Goal: Task Accomplishment & Management: Manage account settings

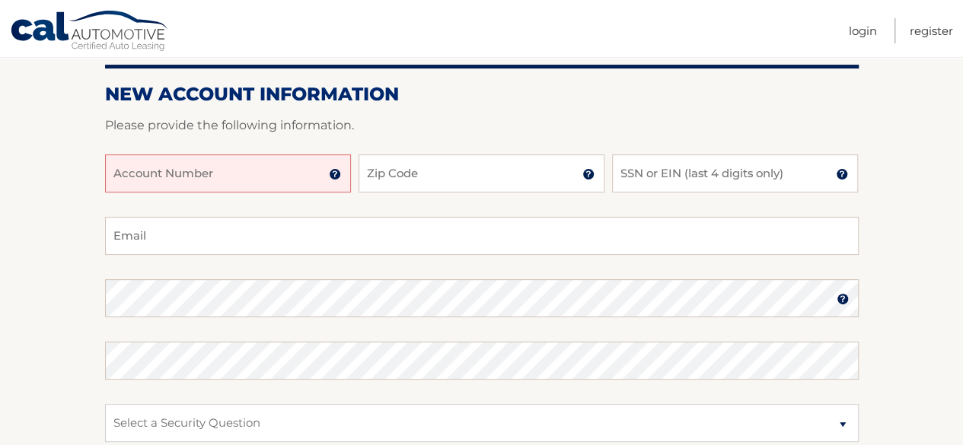
scroll to position [175, 0]
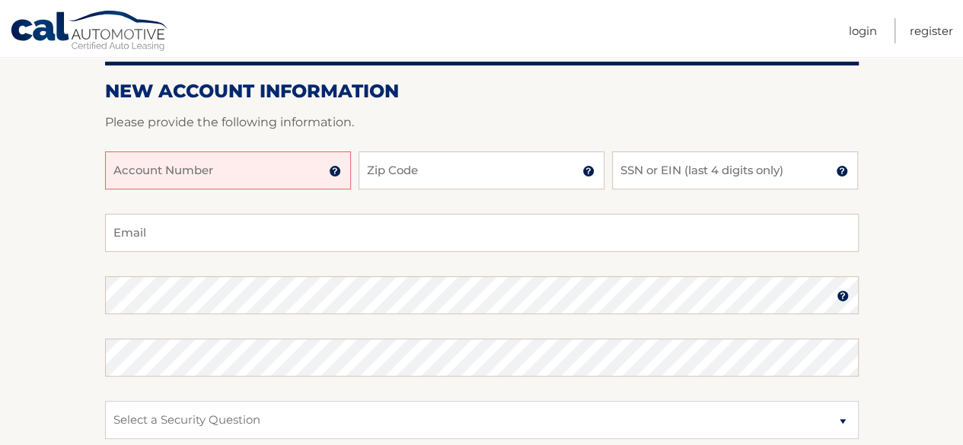
click at [473, 106] on form "New Account Information Please provide the following information. Account Numbe…" at bounding box center [482, 343] width 754 height 526
click at [233, 161] on input "Account Number" at bounding box center [228, 171] width 246 height 38
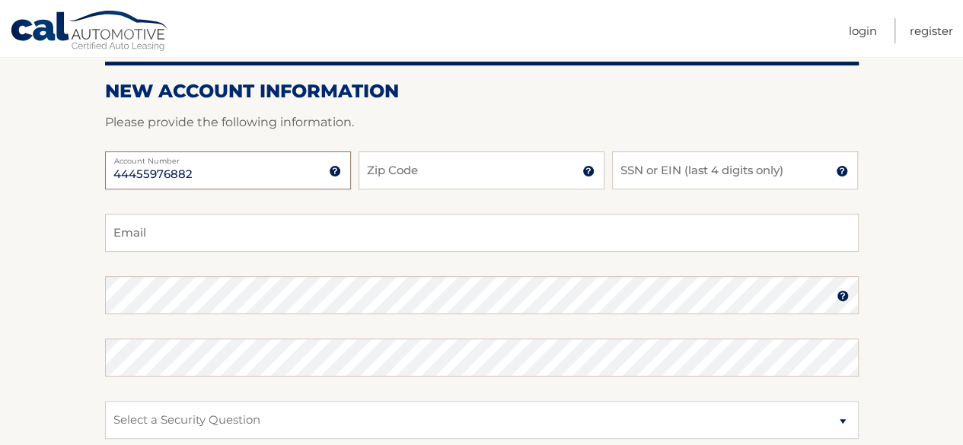
type input "44455976882"
click at [477, 163] on input "Zip Code" at bounding box center [482, 171] width 246 height 38
type input "14226"
click at [696, 176] on input "SSN or EIN (last 4 digits only)" at bounding box center [735, 171] width 246 height 38
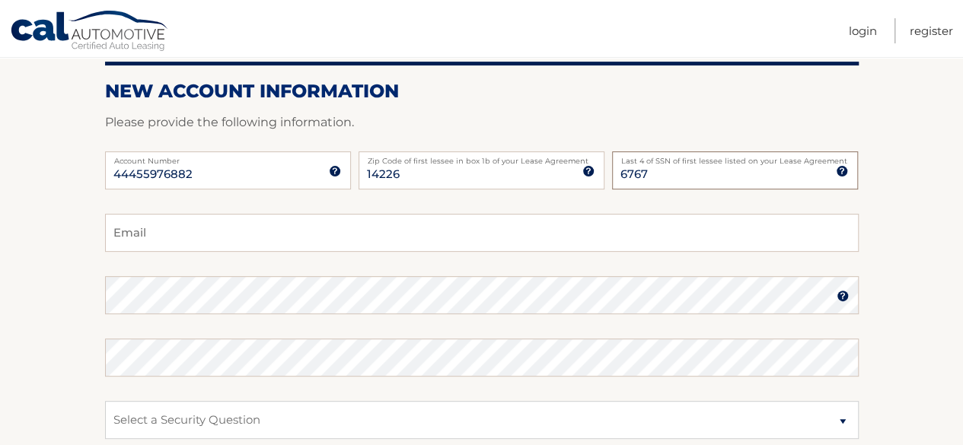
type input "6767"
click at [321, 221] on input "Email" at bounding box center [482, 233] width 754 height 38
type input "avaloscabrera.michael@gmail.com"
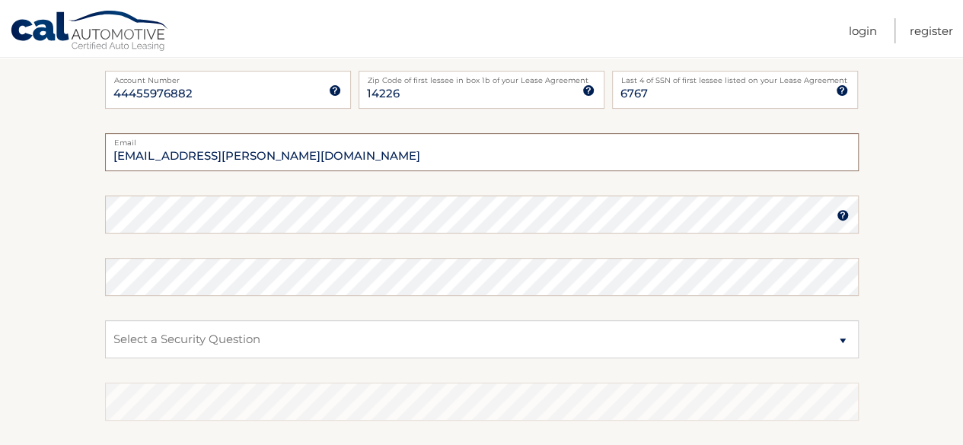
scroll to position [264, 0]
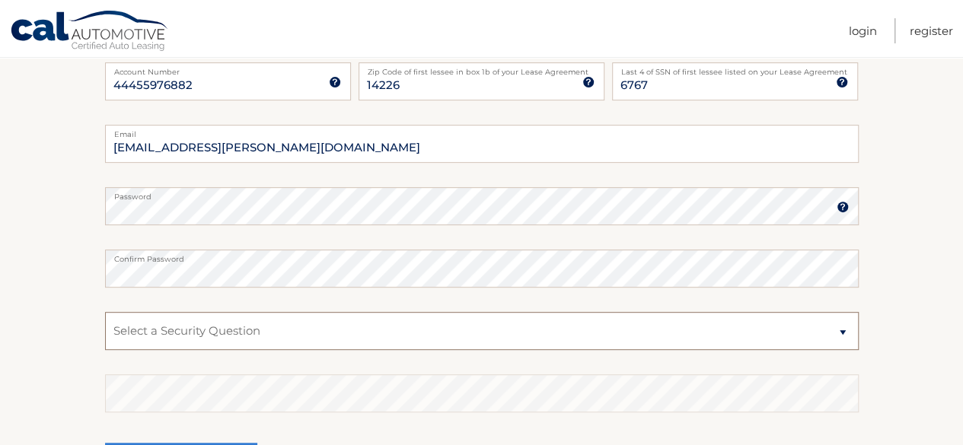
click at [459, 328] on select "Select a Security Question What was the name of your elementary school? What is…" at bounding box center [482, 331] width 754 height 38
select select "2"
click at [105, 312] on select "Select a Security Question What was the name of your elementary school? What is…" at bounding box center [482, 331] width 754 height 38
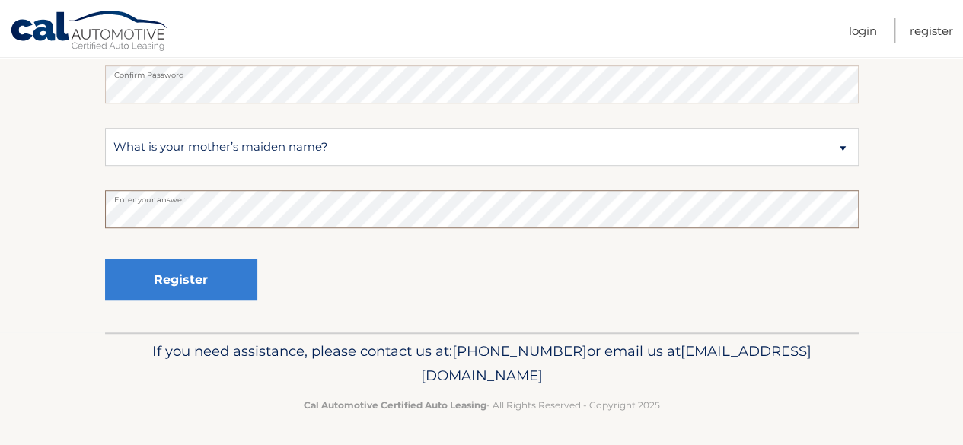
scroll to position [451, 0]
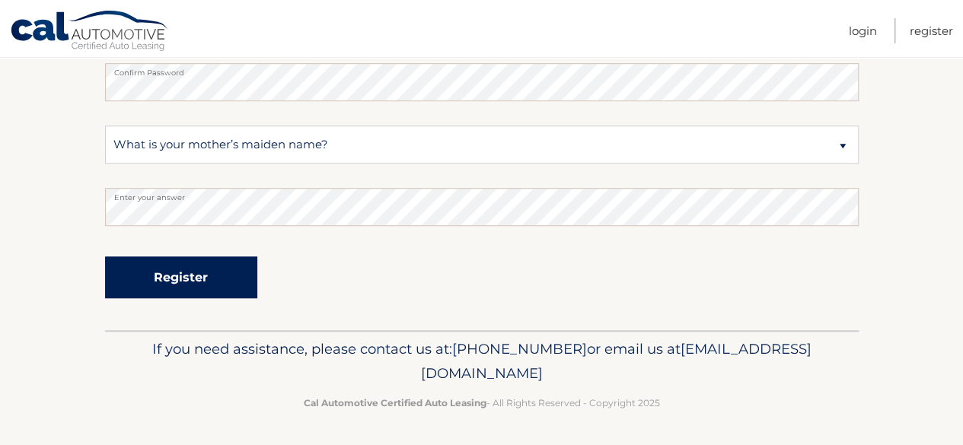
click at [199, 283] on button "Register" at bounding box center [181, 278] width 152 height 42
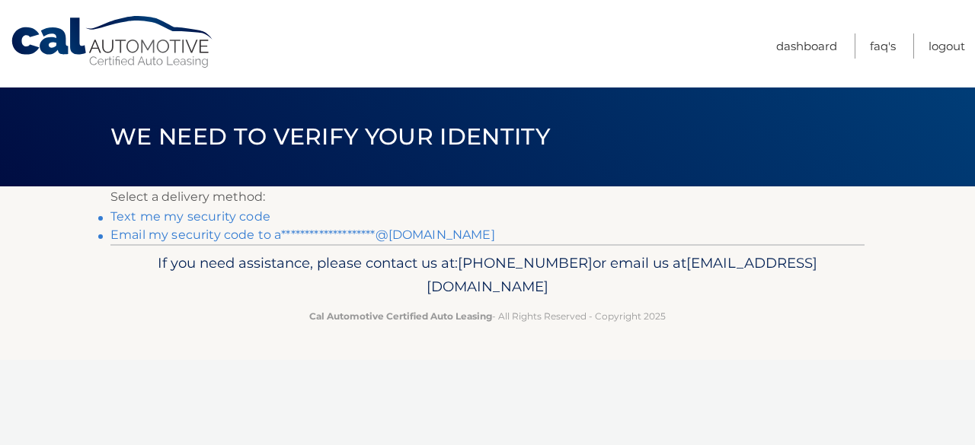
click at [222, 220] on link "Text me my security code" at bounding box center [190, 216] width 160 height 14
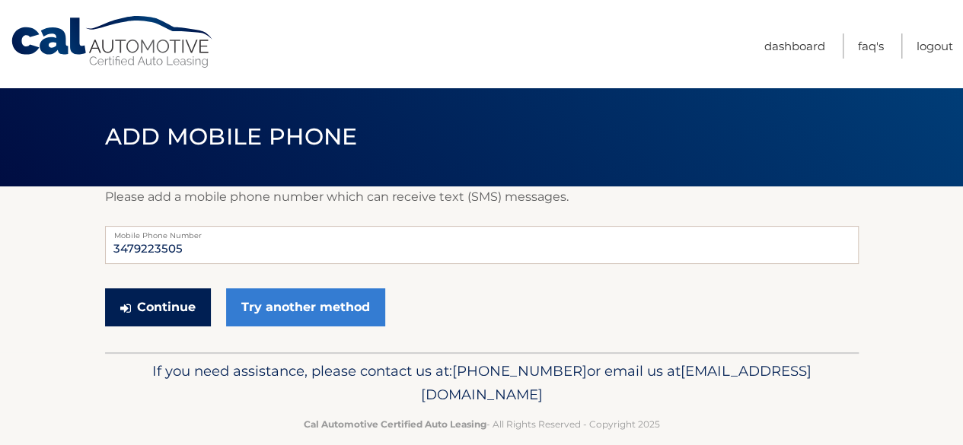
click at [164, 311] on button "Continue" at bounding box center [158, 308] width 106 height 38
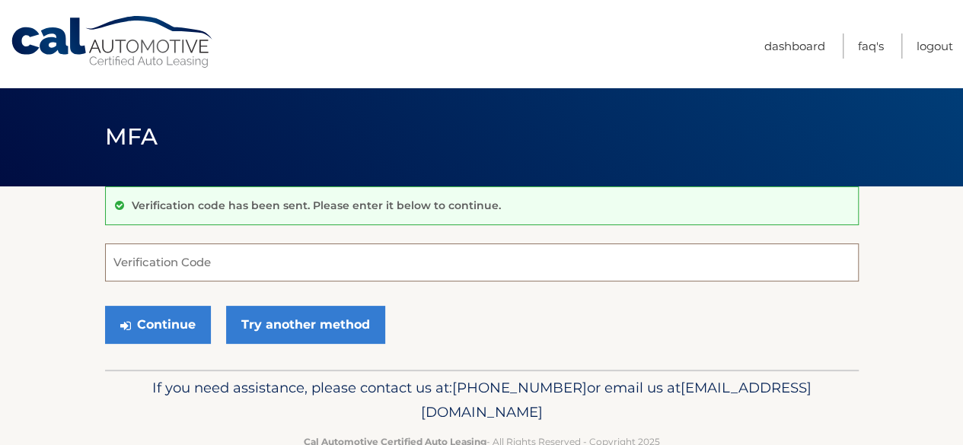
click at [154, 271] on input "Verification Code" at bounding box center [482, 263] width 754 height 38
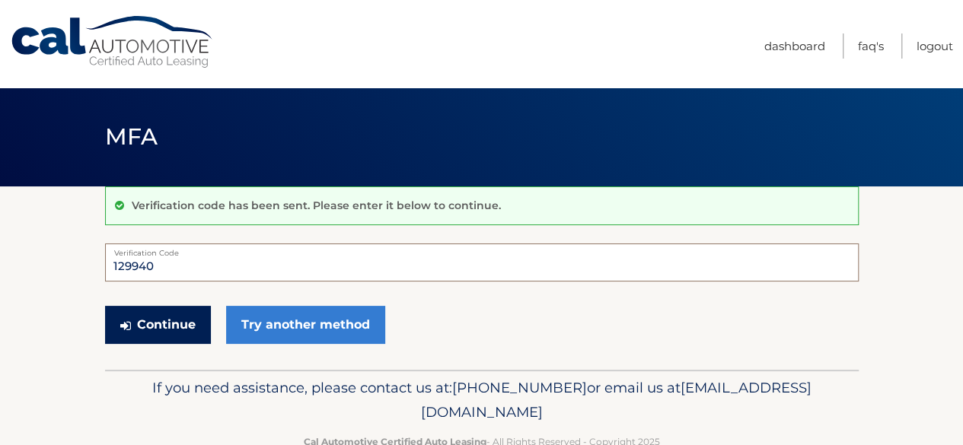
type input "129940"
click at [174, 330] on button "Continue" at bounding box center [158, 325] width 106 height 38
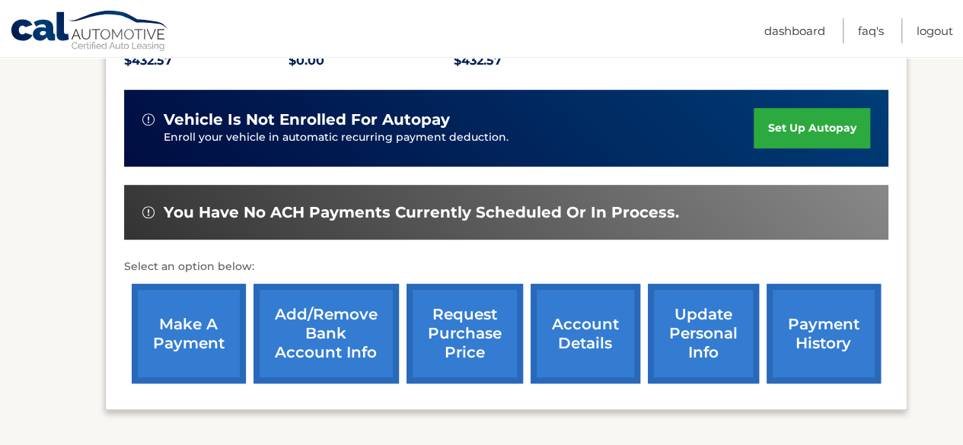
scroll to position [352, 0]
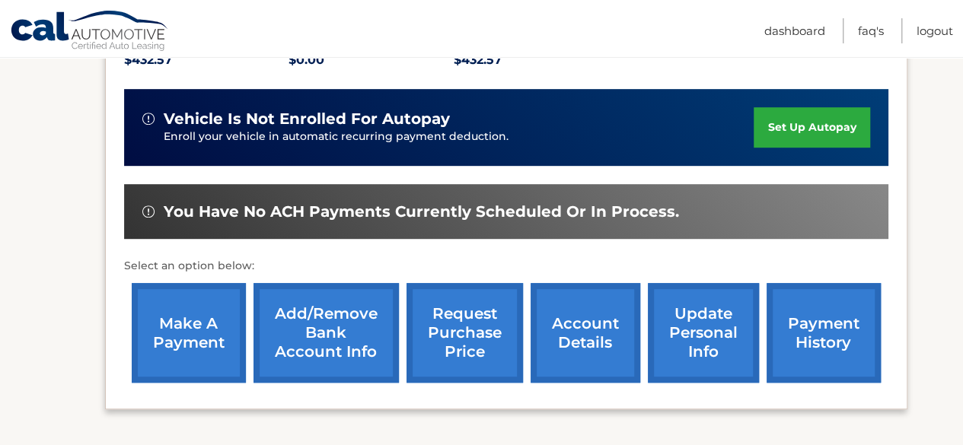
click at [835, 148] on link "set up autopay" at bounding box center [812, 127] width 116 height 40
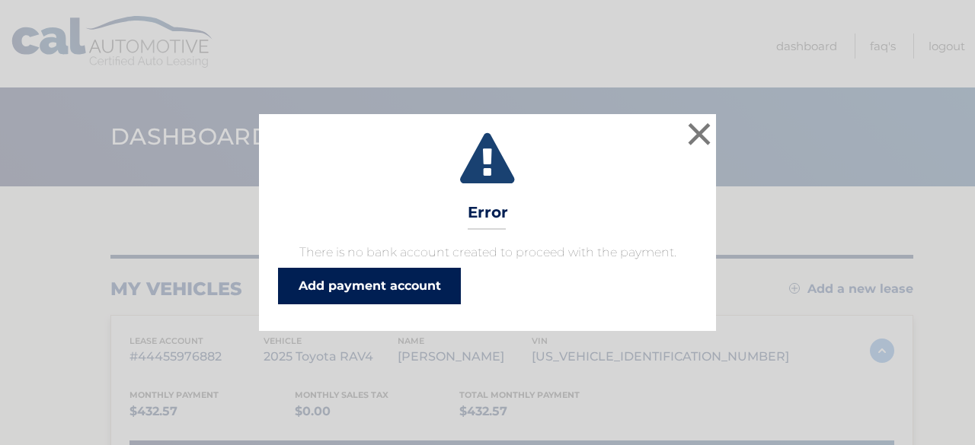
click at [396, 294] on link "Add payment account" at bounding box center [369, 286] width 183 height 37
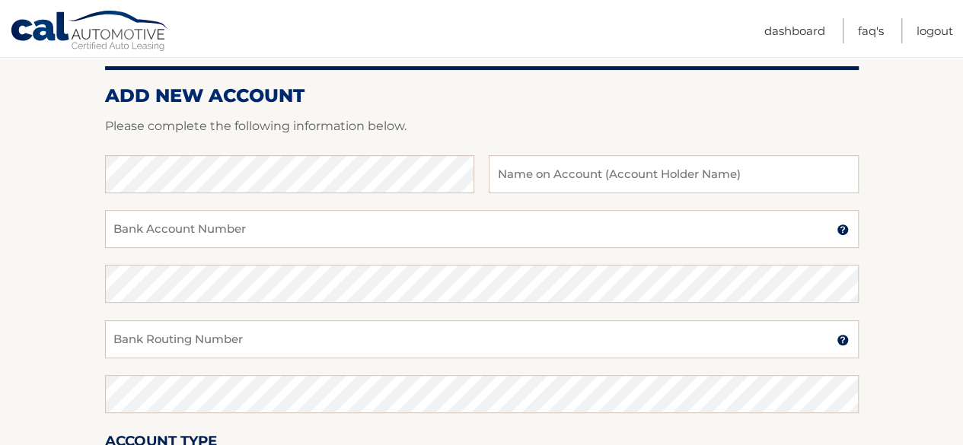
scroll to position [174, 0]
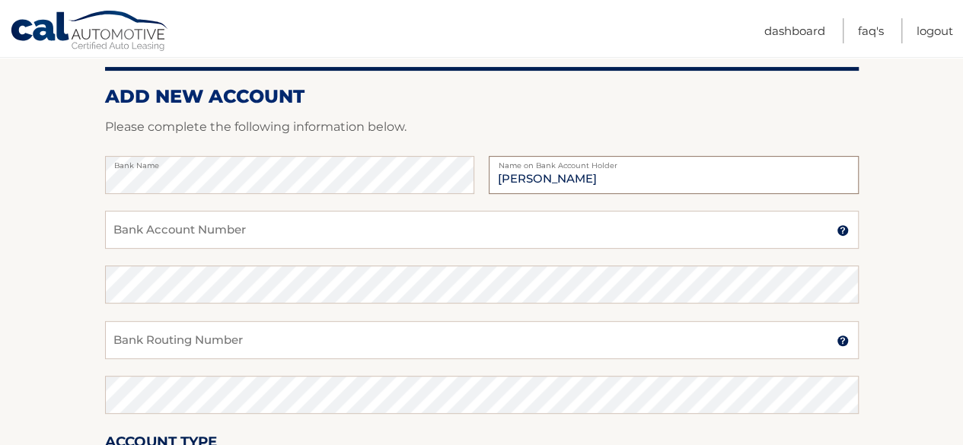
type input "Michael Avalos Cabrera"
click at [158, 234] on input "Bank Account Number" at bounding box center [482, 230] width 754 height 38
click at [208, 232] on input "Bank Account Number" at bounding box center [482, 230] width 754 height 38
type input "8091074093"
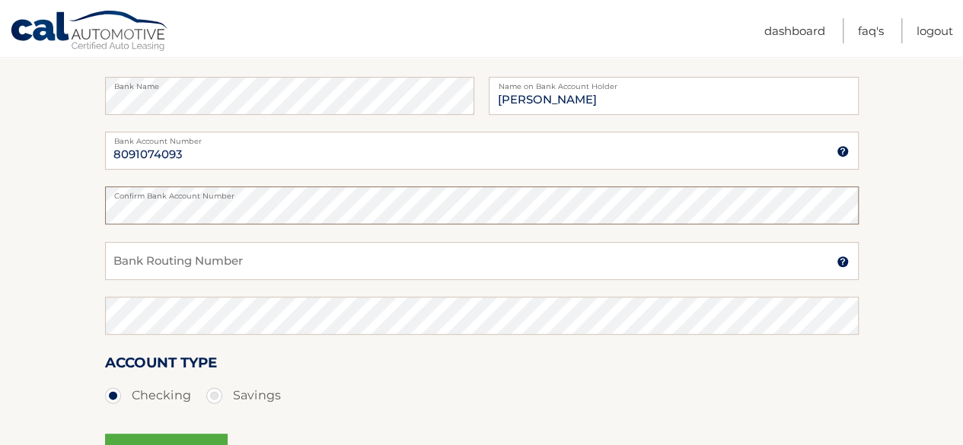
scroll to position [270, 0]
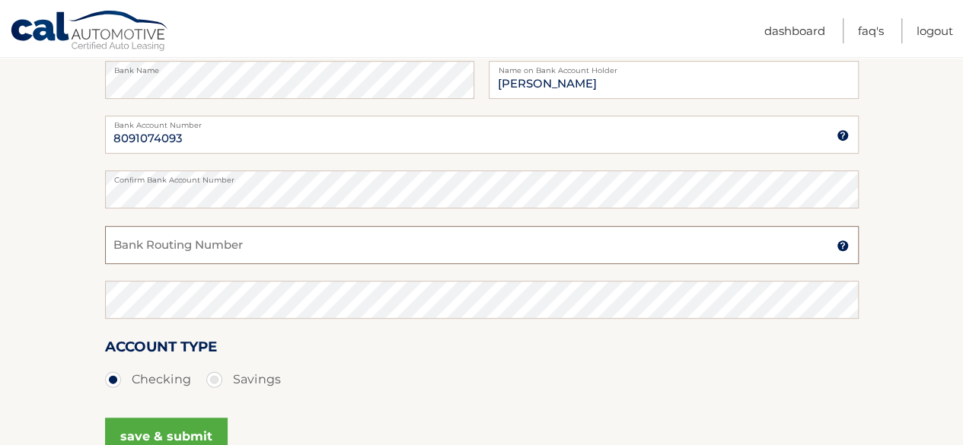
click at [236, 247] on input "Bank Routing Number" at bounding box center [482, 245] width 754 height 38
type input "231372691"
click at [434, 365] on ul "Checking Savings" at bounding box center [482, 380] width 754 height 30
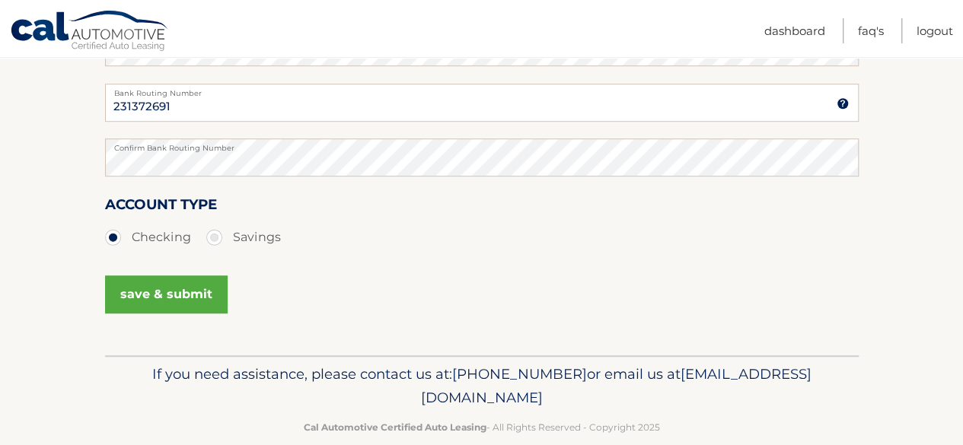
scroll to position [437, 0]
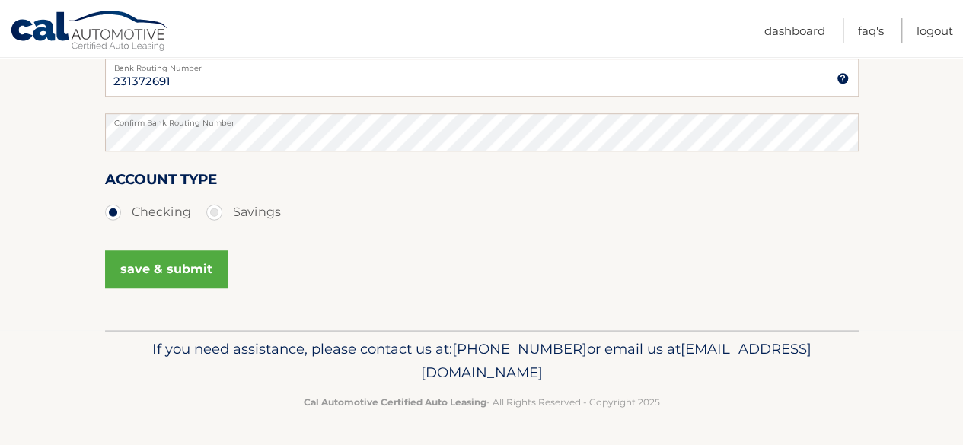
click at [168, 258] on button "save & submit" at bounding box center [166, 270] width 123 height 38
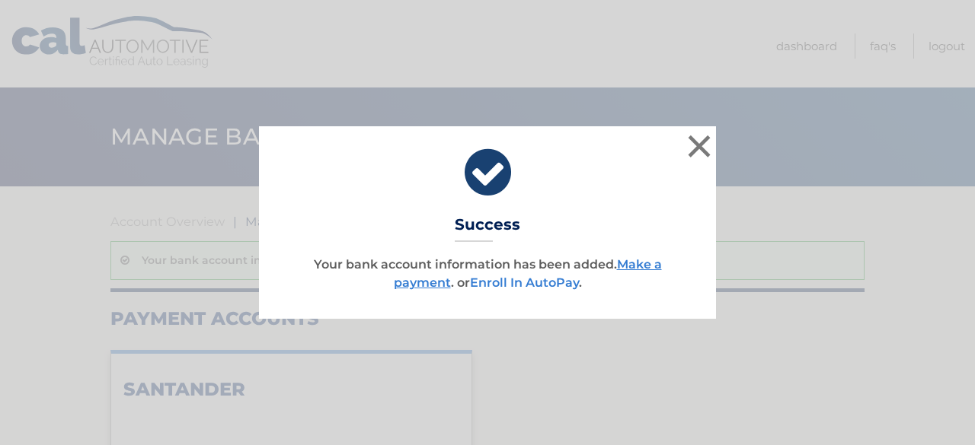
click at [527, 282] on link "Enroll In AutoPay" at bounding box center [524, 283] width 109 height 14
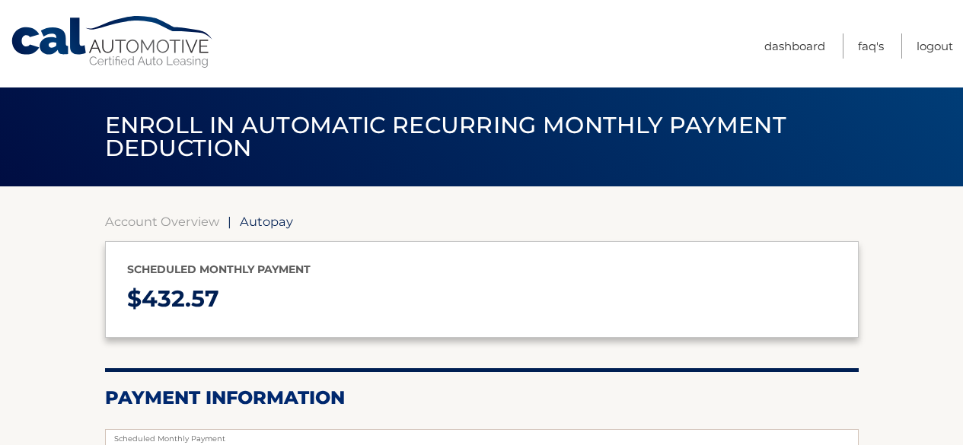
select select "MmMxMTM2NzMtOWFiNi00YzM5LTkzNWYtN2JkYjlhMmM4YmZm"
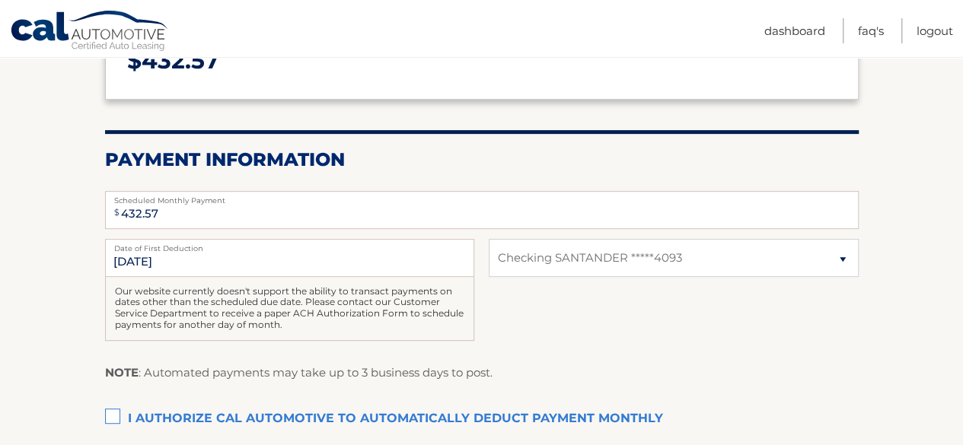
scroll to position [249, 0]
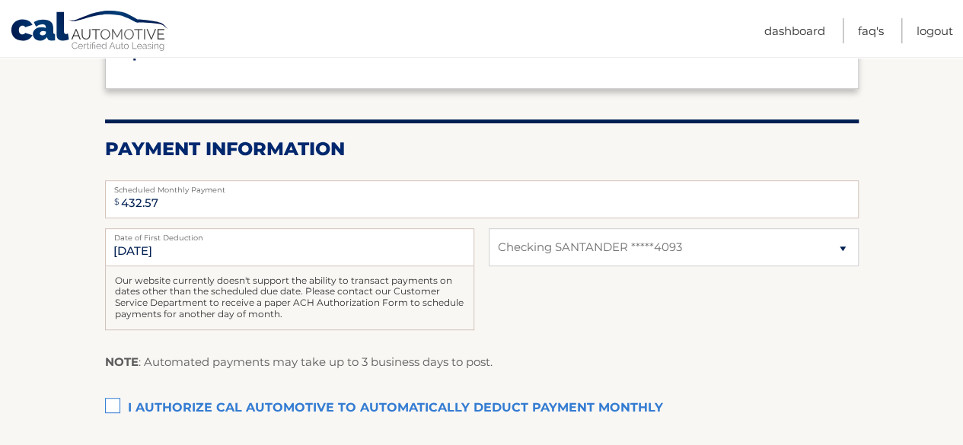
click at [196, 233] on label "Date of First Deduction" at bounding box center [289, 234] width 369 height 12
click at [196, 233] on input "[DATE]" at bounding box center [289, 247] width 369 height 38
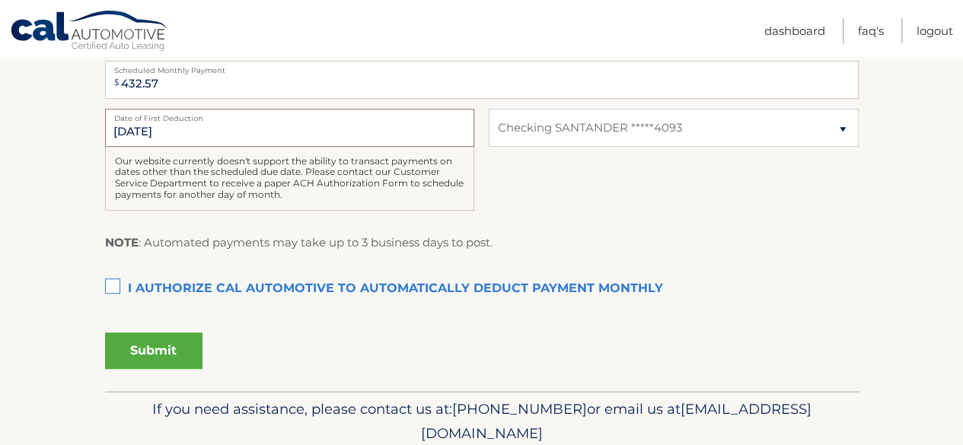
scroll to position [372, 0]
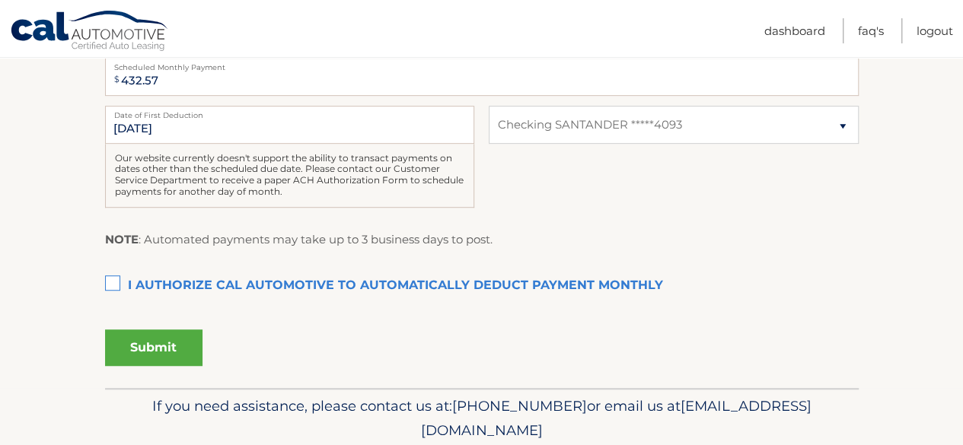
click at [108, 289] on label "I authorize cal automotive to automatically deduct payment monthly This checkbo…" at bounding box center [482, 286] width 754 height 30
click at [0, 0] on input "I authorize cal automotive to automatically deduct payment monthly This checkbo…" at bounding box center [0, 0] width 0 height 0
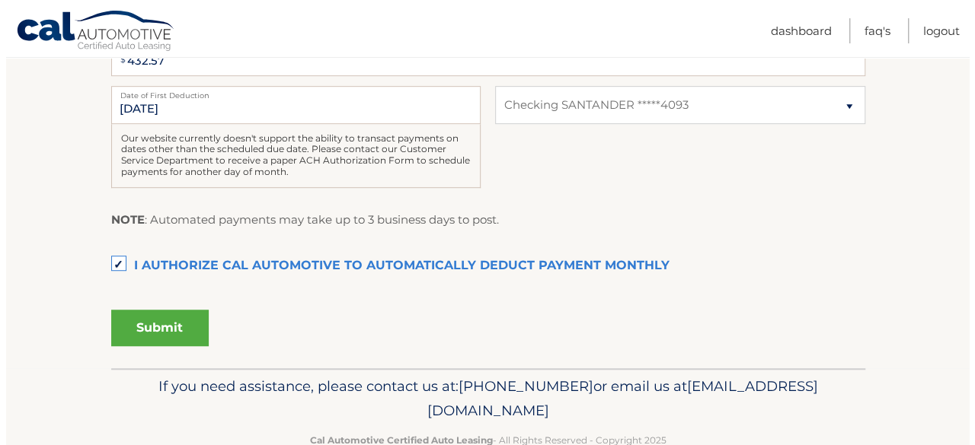
scroll to position [428, 0]
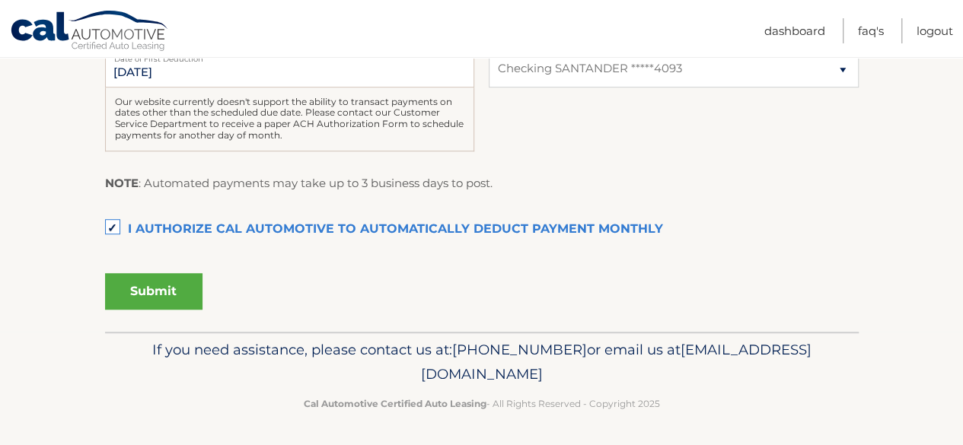
click at [175, 289] on button "Submit" at bounding box center [153, 291] width 97 height 37
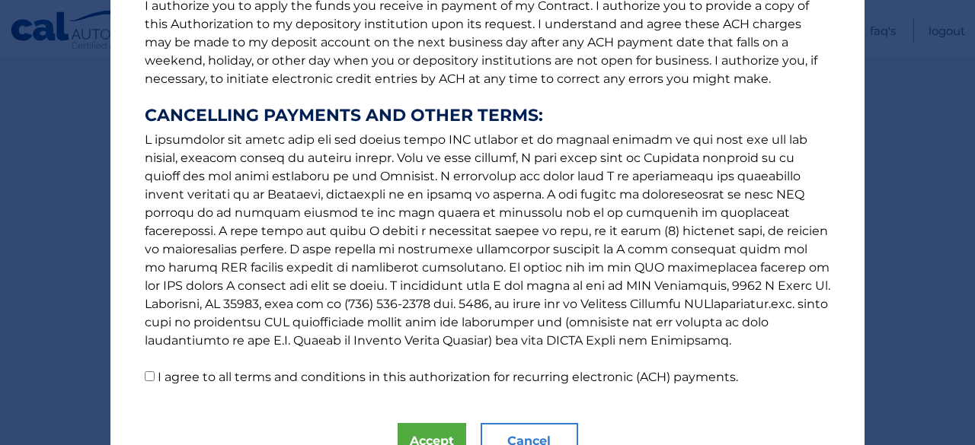
scroll to position [292, 0]
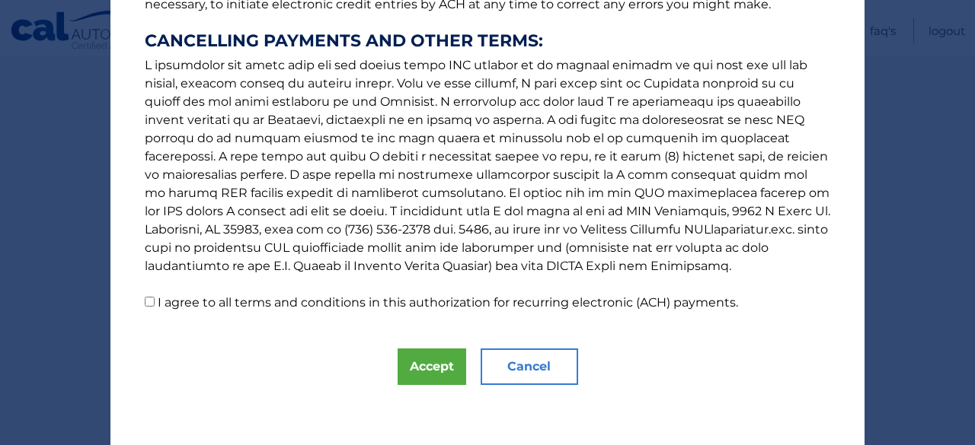
click at [145, 298] on input "I agree to all terms and conditions in this authorization for recurring electro…" at bounding box center [150, 302] width 10 height 10
checkbox input "true"
click at [435, 369] on button "Accept" at bounding box center [431, 367] width 69 height 37
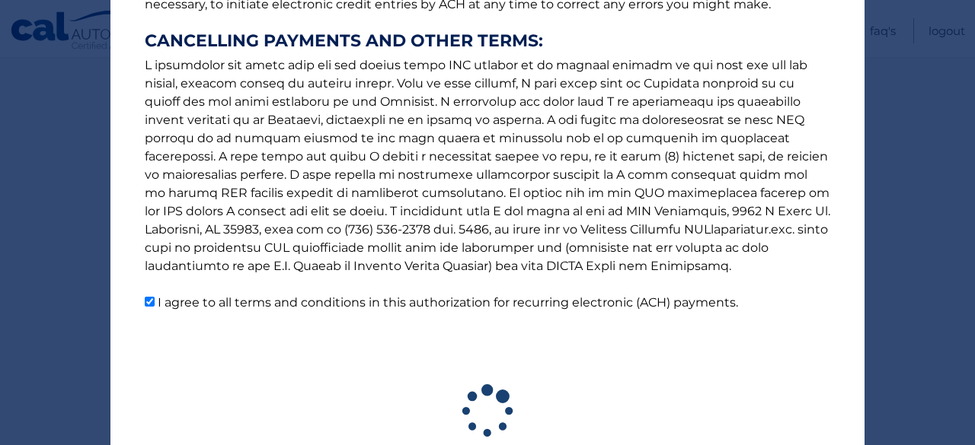
scroll to position [385, 0]
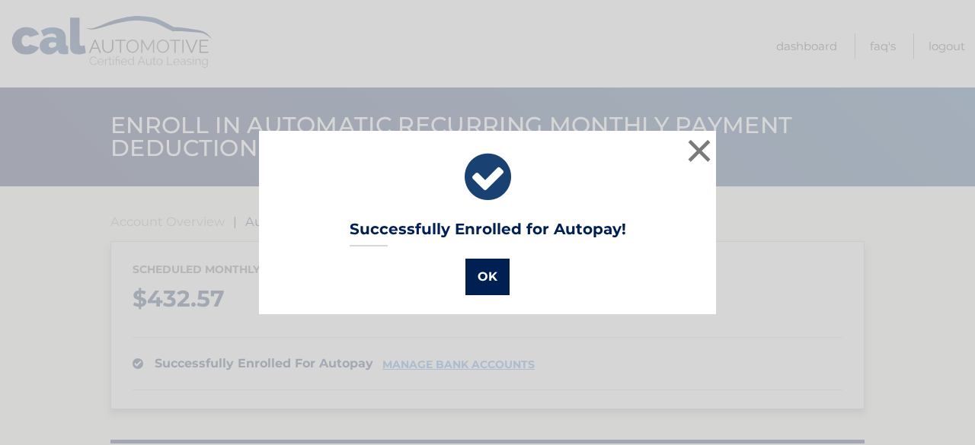
click at [496, 275] on button "OK" at bounding box center [487, 277] width 44 height 37
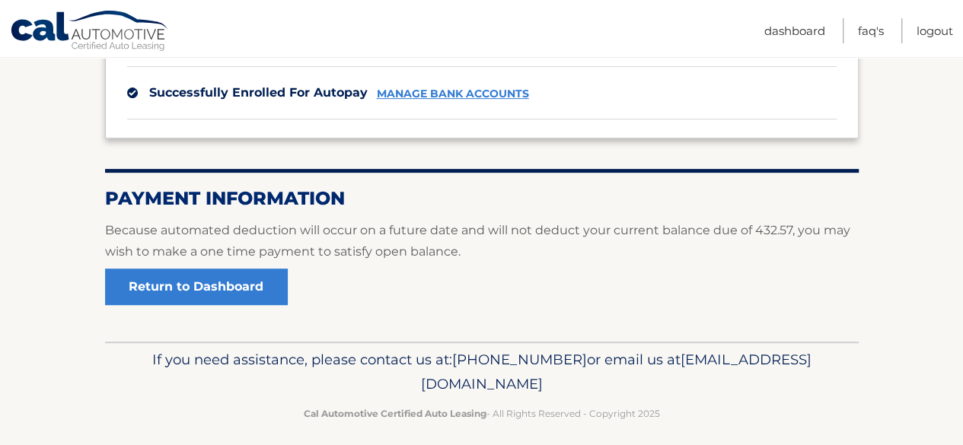
scroll to position [282, 0]
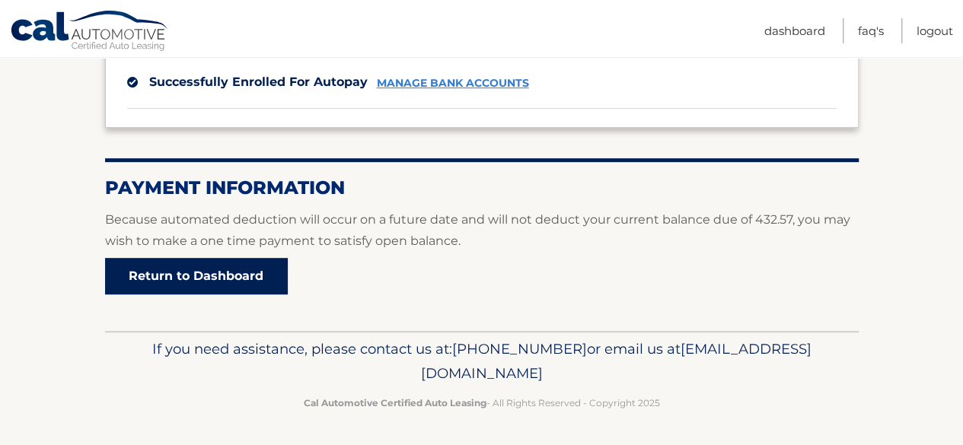
click at [207, 270] on link "Return to Dashboard" at bounding box center [196, 276] width 183 height 37
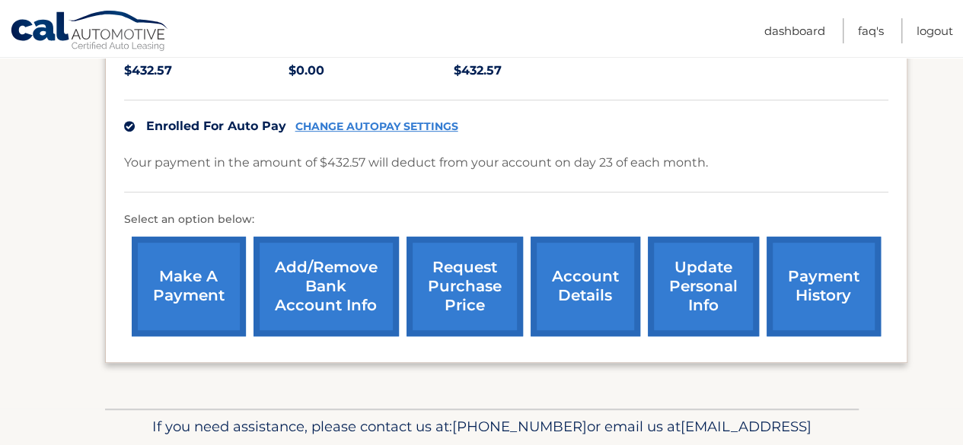
scroll to position [345, 0]
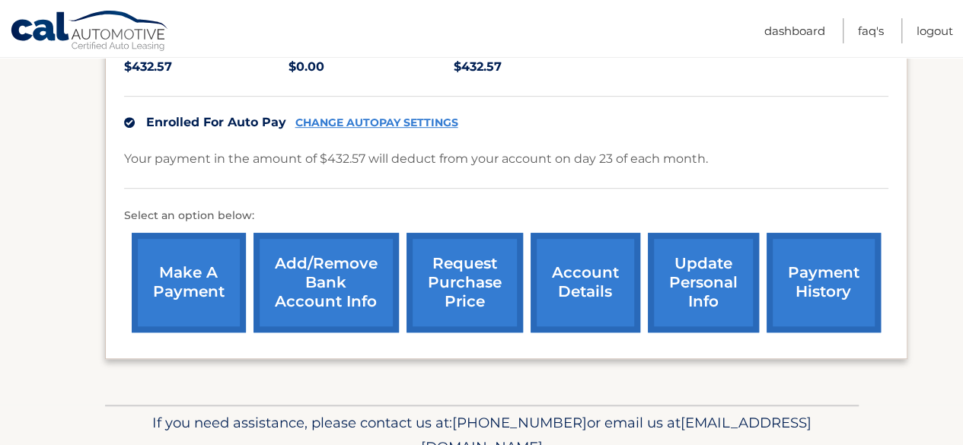
click at [825, 287] on link "payment history" at bounding box center [824, 283] width 114 height 100
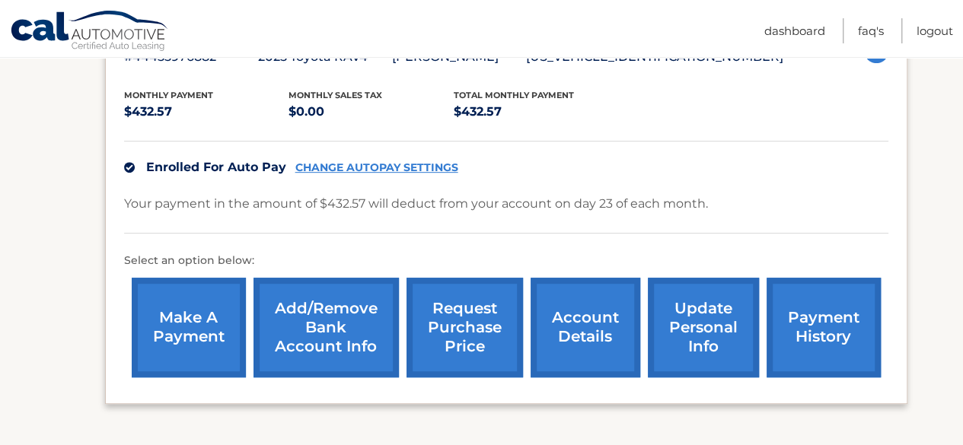
scroll to position [439, 0]
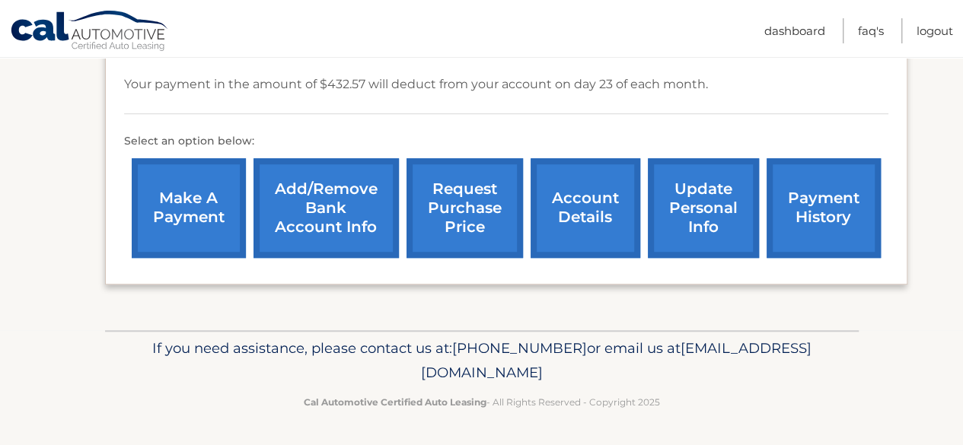
click at [814, 197] on link "payment history" at bounding box center [824, 208] width 114 height 100
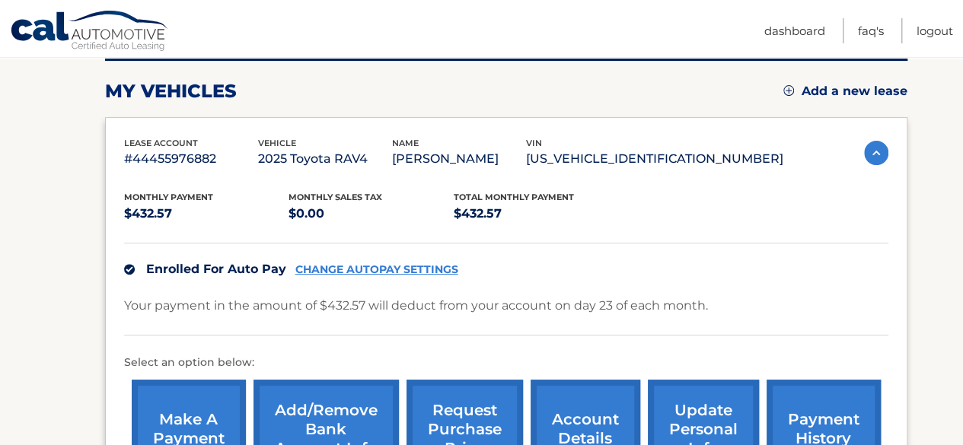
scroll to position [198, 0]
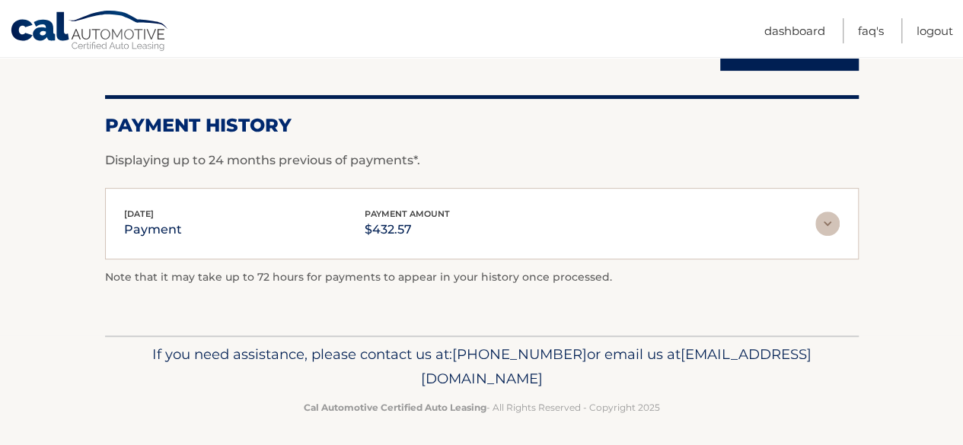
scroll to position [188, 0]
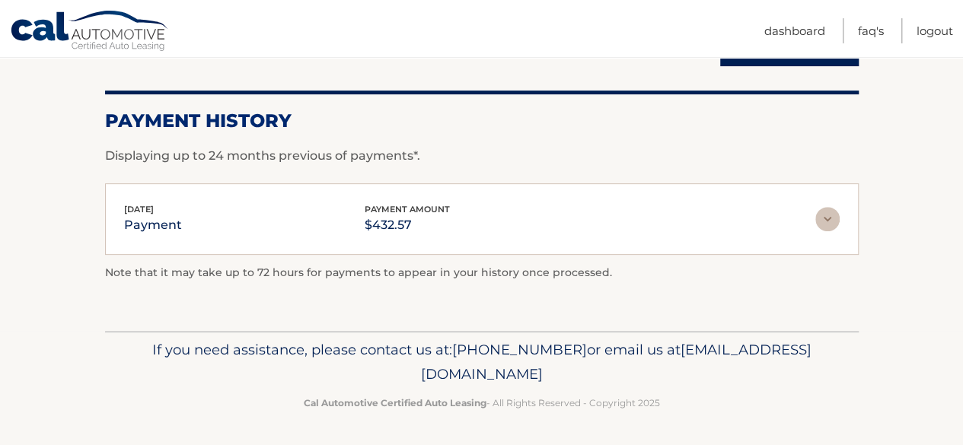
click at [825, 217] on img at bounding box center [827, 219] width 24 height 24
